Goal: Information Seeking & Learning: Learn about a topic

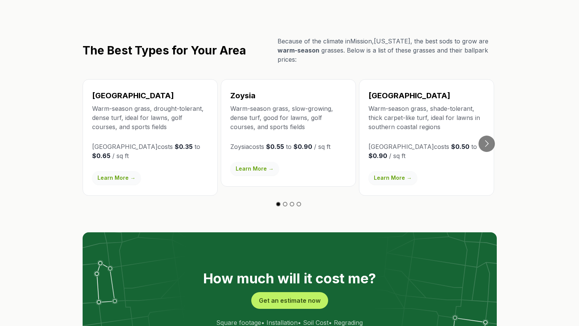
scroll to position [1294, 0]
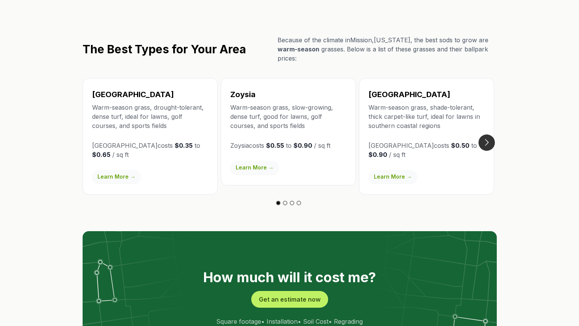
click at [490, 134] on button "Go to next slide" at bounding box center [487, 142] width 16 height 16
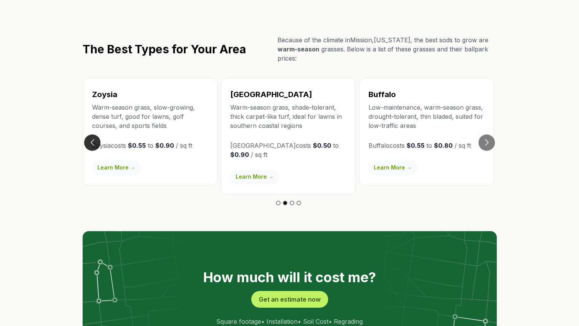
click at [94, 134] on button "Go to previous slide" at bounding box center [92, 142] width 16 height 16
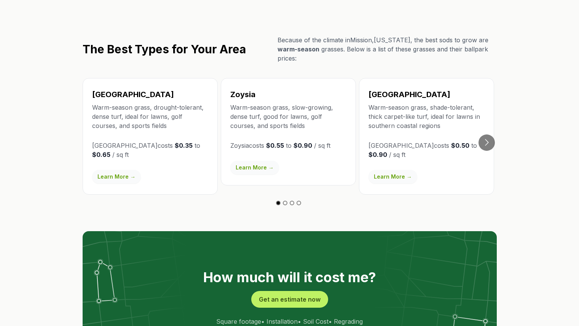
click at [120, 170] on link "Learn More →" at bounding box center [116, 177] width 49 height 14
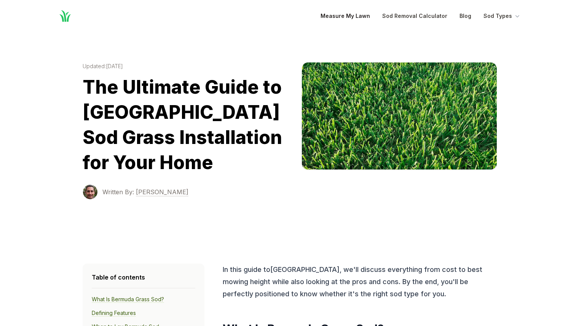
click at [347, 14] on link "Measure My Lawn" at bounding box center [345, 15] width 49 height 9
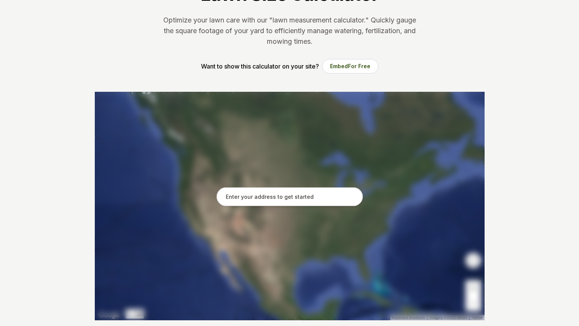
scroll to position [76, 0]
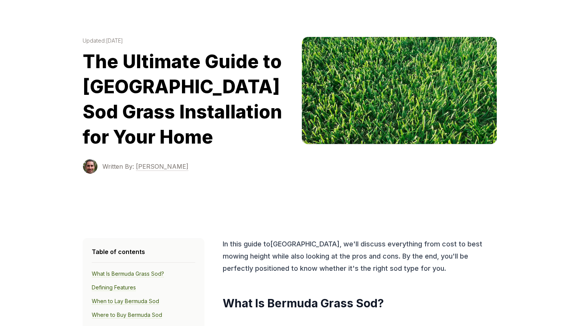
scroll to position [38, 0]
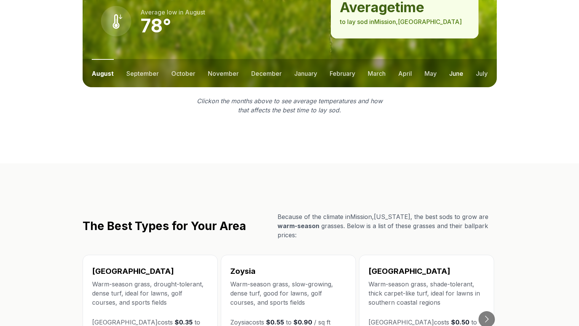
scroll to position [1180, 0]
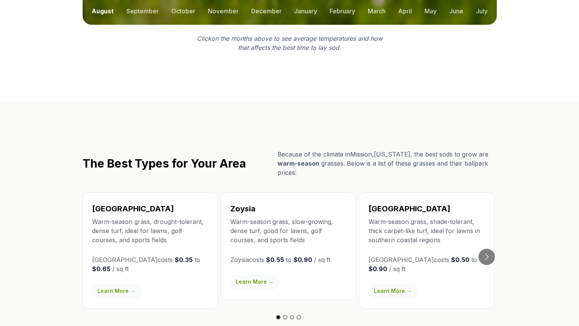
click at [244, 275] on link "Learn More →" at bounding box center [254, 282] width 49 height 14
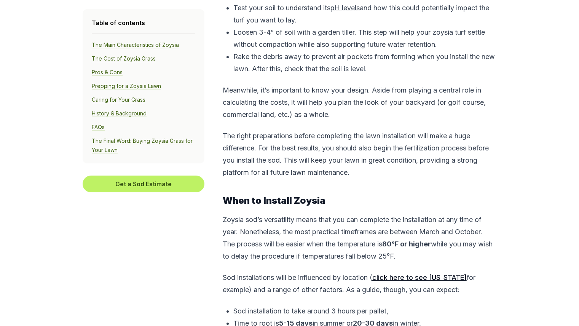
scroll to position [2437, 0]
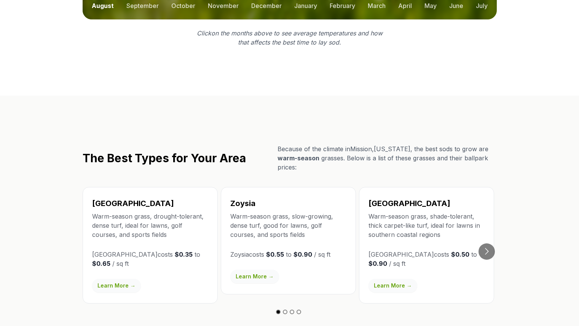
scroll to position [1218, 0]
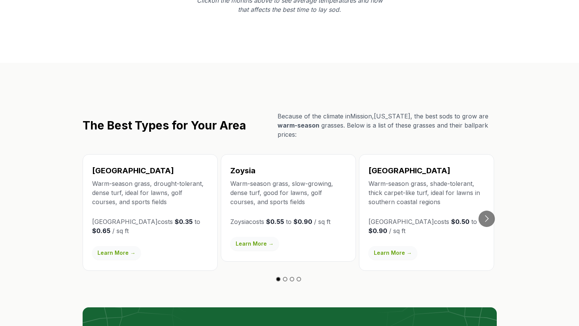
click at [120, 246] on link "Learn More →" at bounding box center [116, 253] width 49 height 14
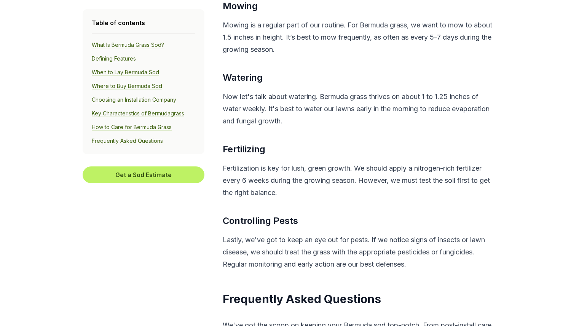
scroll to position [4264, 0]
